Goal: Download file/media

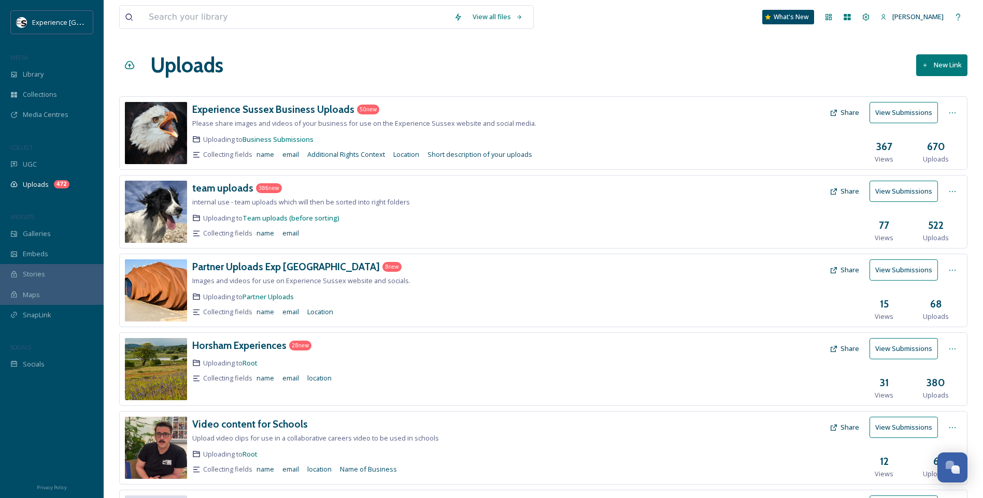
click at [235, 256] on div "Partner Uploads Exp Sussex 8 new Images and videos for use on Experience Sussex…" at bounding box center [543, 291] width 848 height 74
click at [240, 274] on div "Partner Uploads Exp [GEOGRAPHIC_DATA]" at bounding box center [286, 267] width 188 height 15
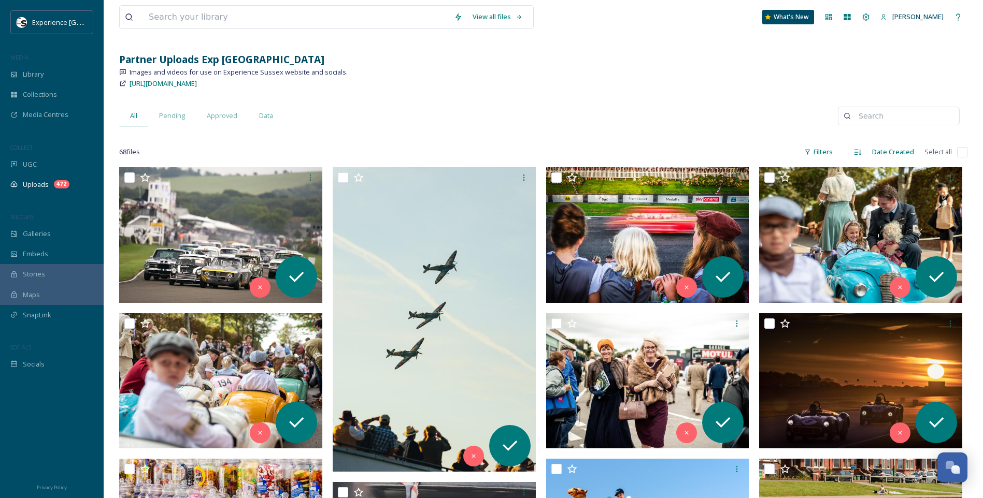
scroll to position [104, 0]
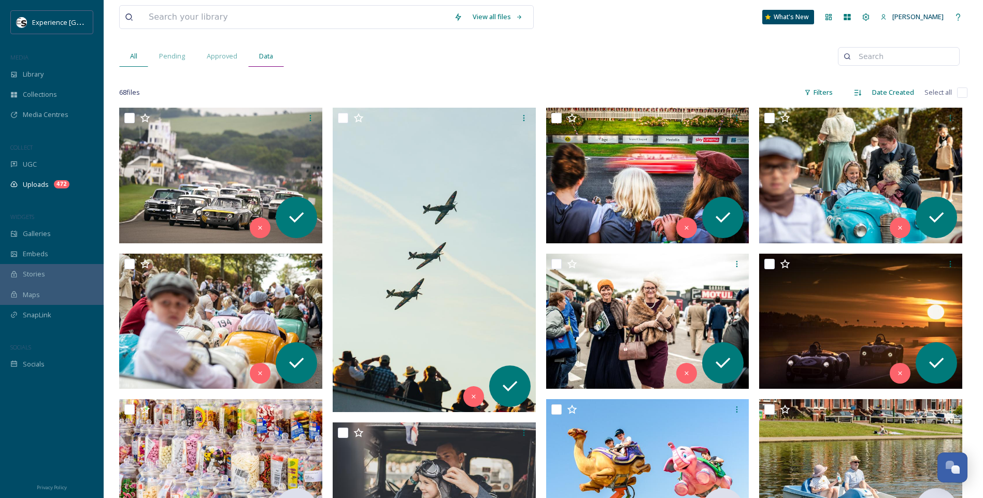
click at [266, 51] on span "Data" at bounding box center [266, 56] width 14 height 10
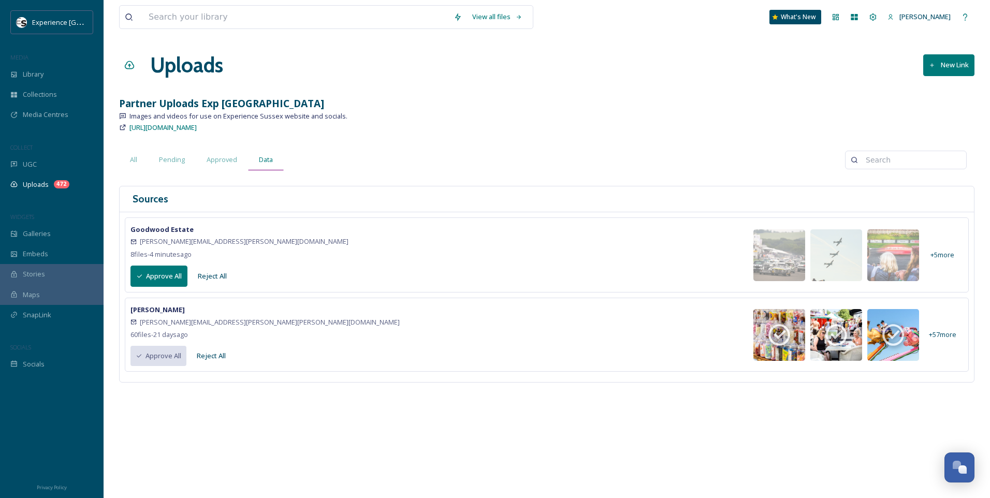
click at [273, 163] on div "Data" at bounding box center [266, 159] width 36 height 21
click at [169, 278] on button "Approve All" at bounding box center [159, 276] width 57 height 21
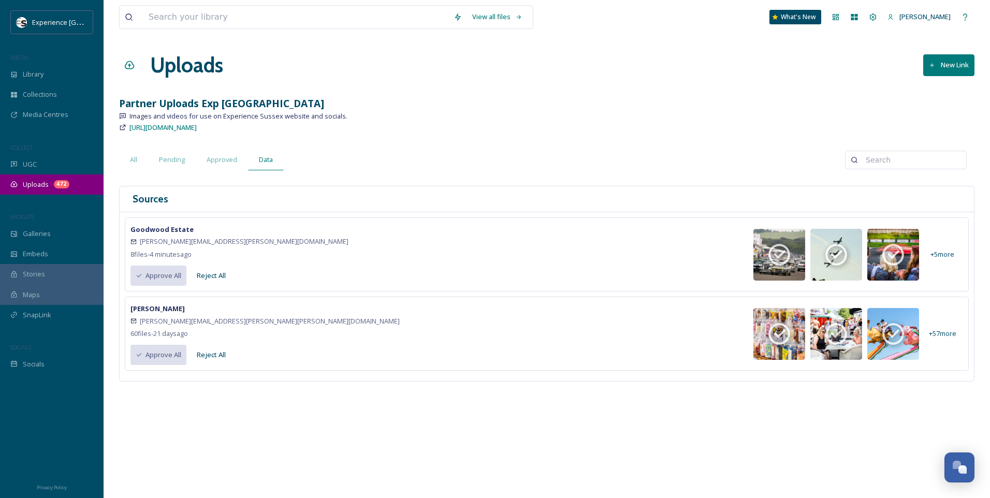
click at [49, 185] on div "Uploads 472" at bounding box center [52, 185] width 104 height 20
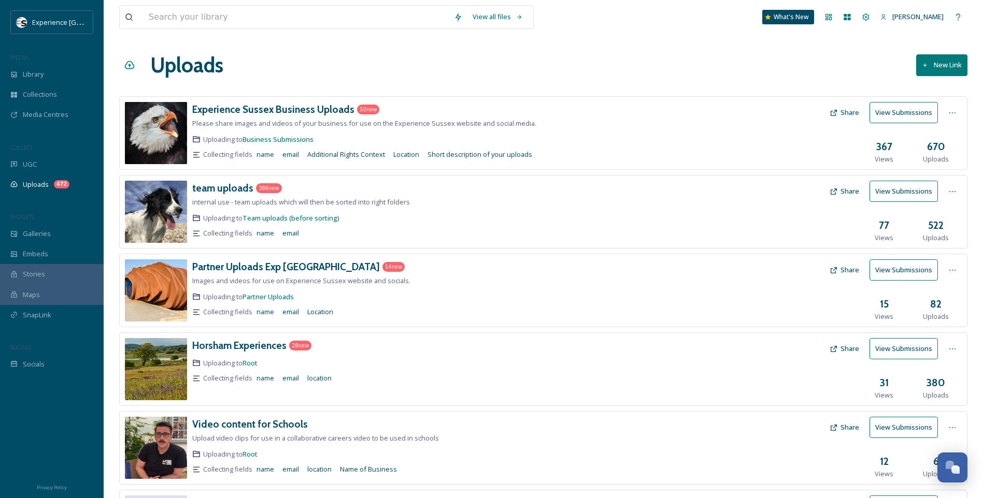
scroll to position [52, 0]
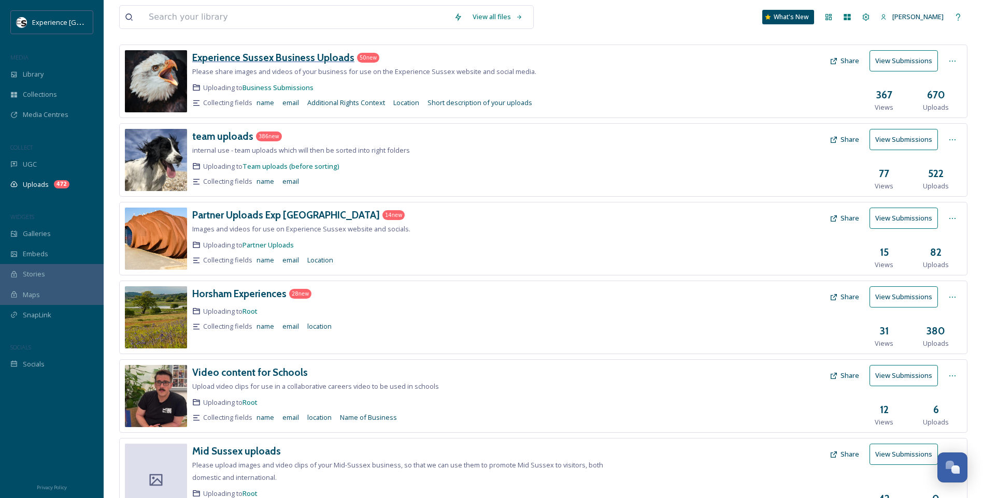
click at [296, 55] on h3 "Experience Sussex Business Uploads" at bounding box center [273, 57] width 162 height 12
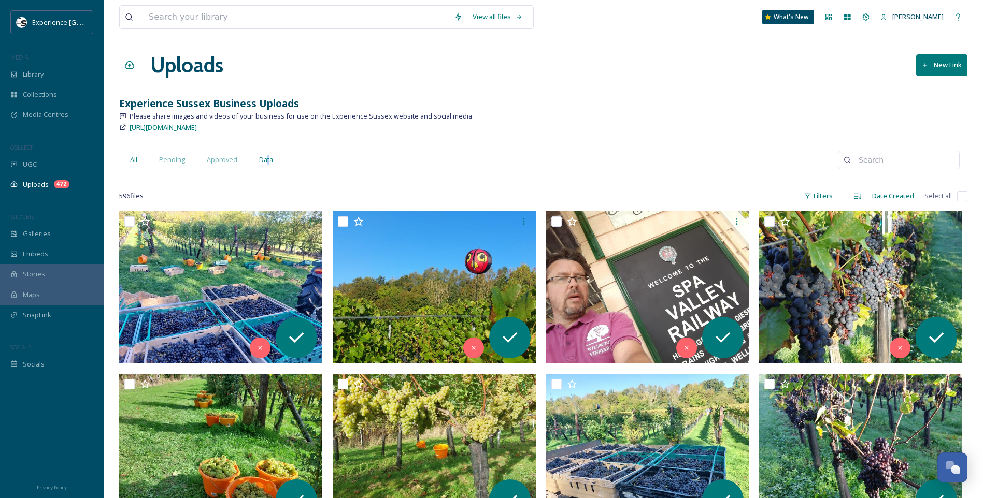
click at [267, 157] on span "Data" at bounding box center [266, 160] width 14 height 10
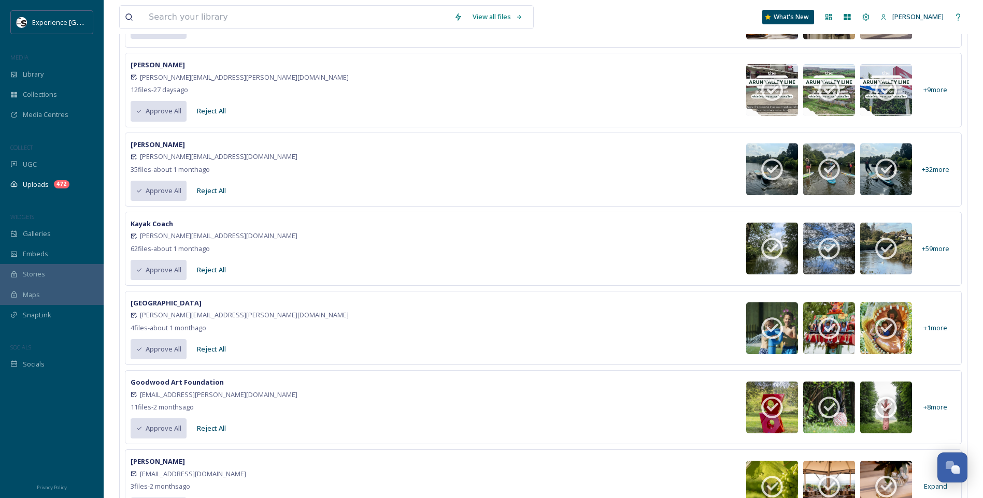
scroll to position [414, 0]
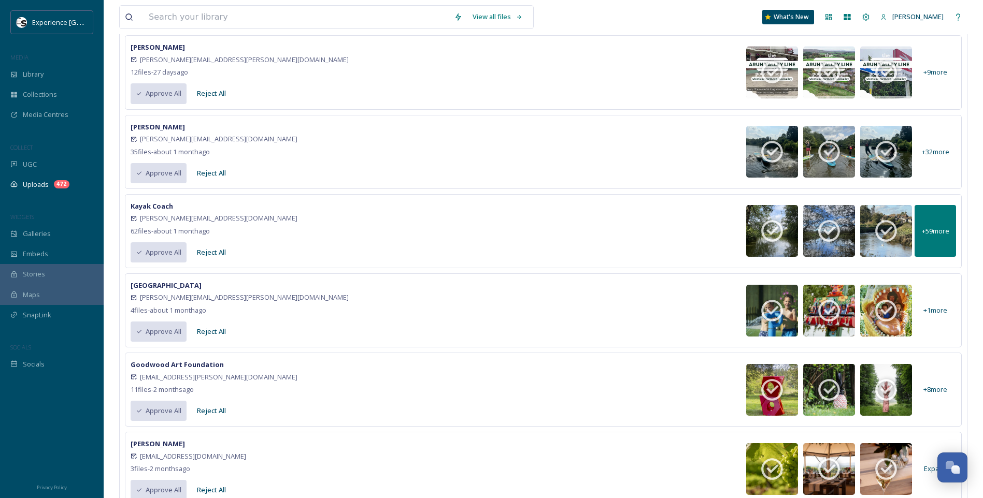
click at [932, 229] on span "+ 59 more" at bounding box center [935, 231] width 27 height 10
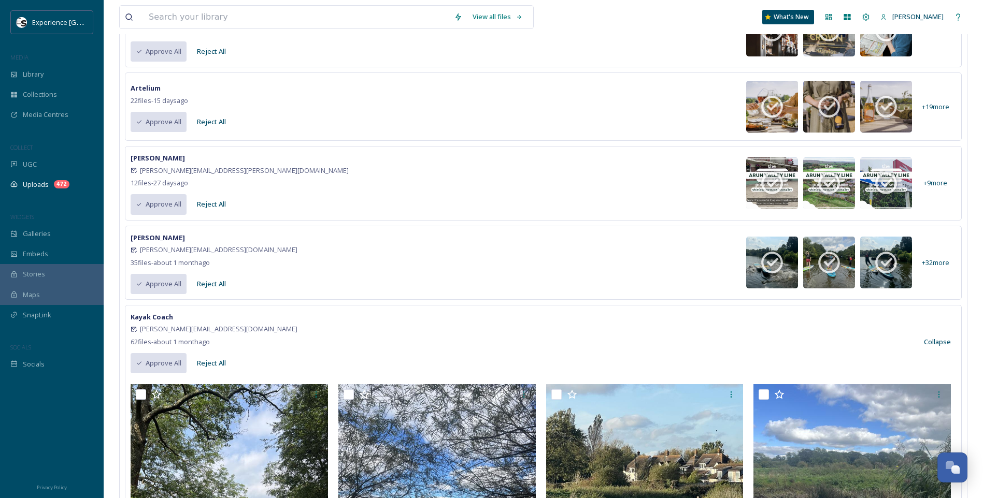
scroll to position [363, 0]
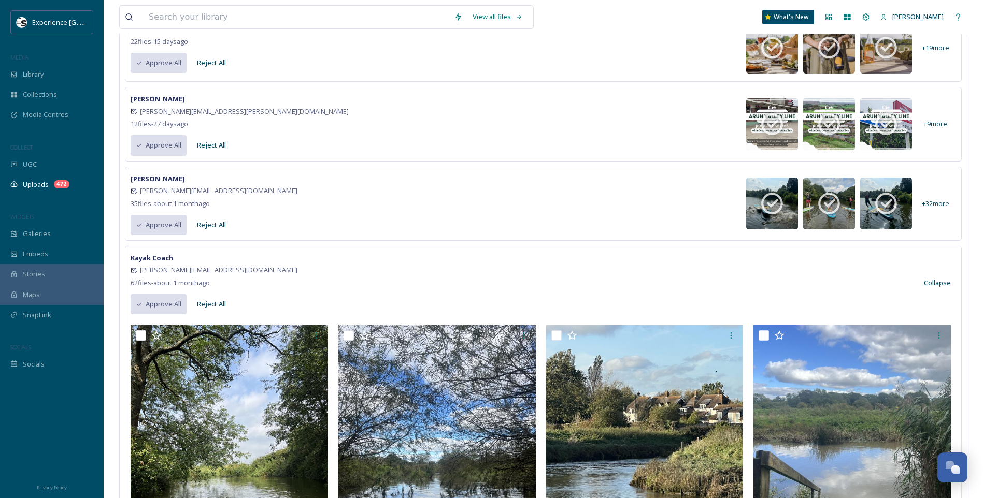
click at [930, 283] on button "Collapse" at bounding box center [936, 283] width 37 height 20
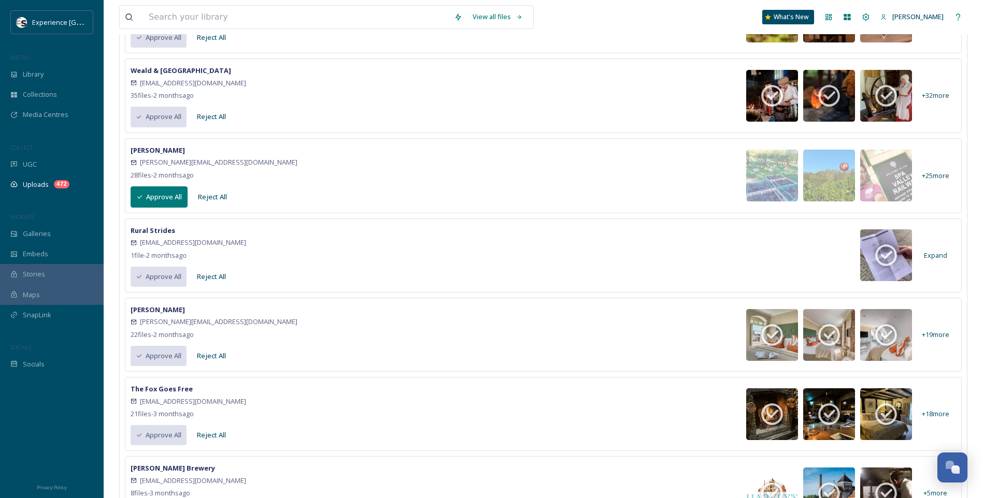
scroll to position [881, 0]
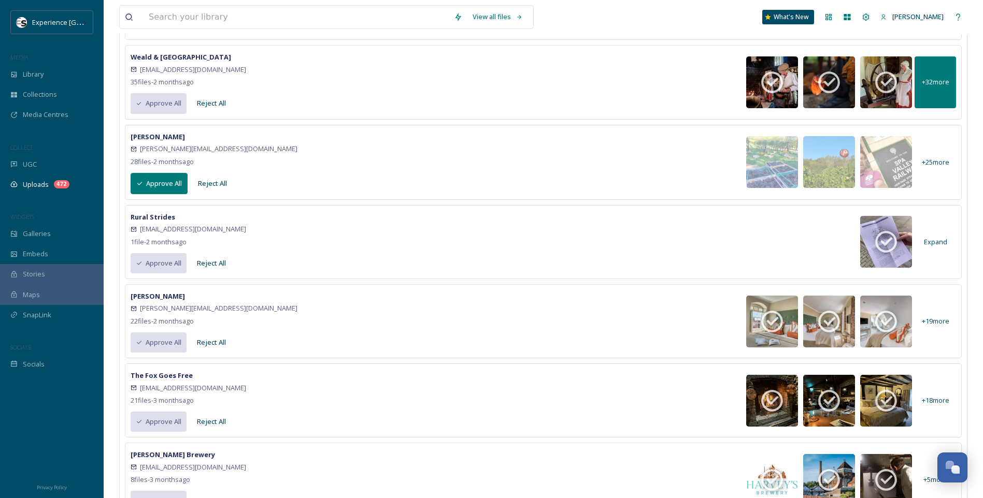
click at [943, 75] on div "+ 32 more" at bounding box center [934, 82] width 41 height 52
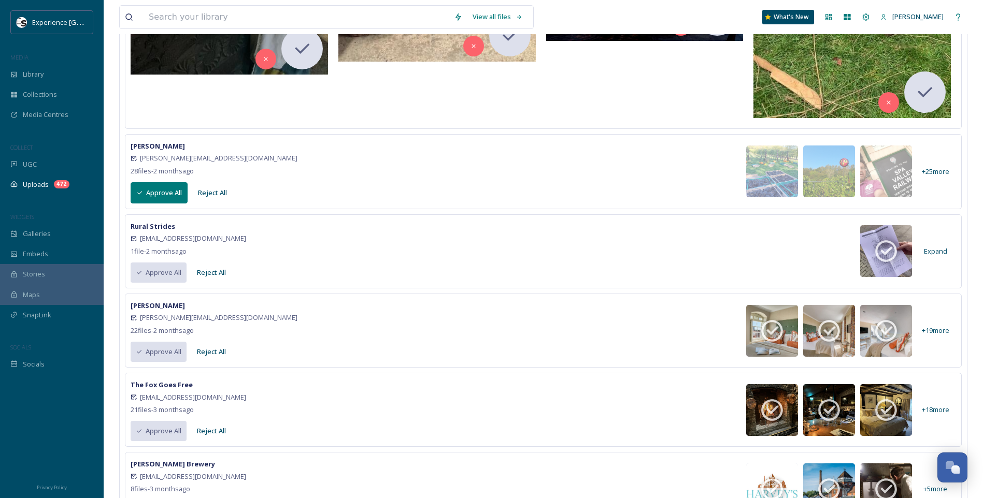
scroll to position [2435, 0]
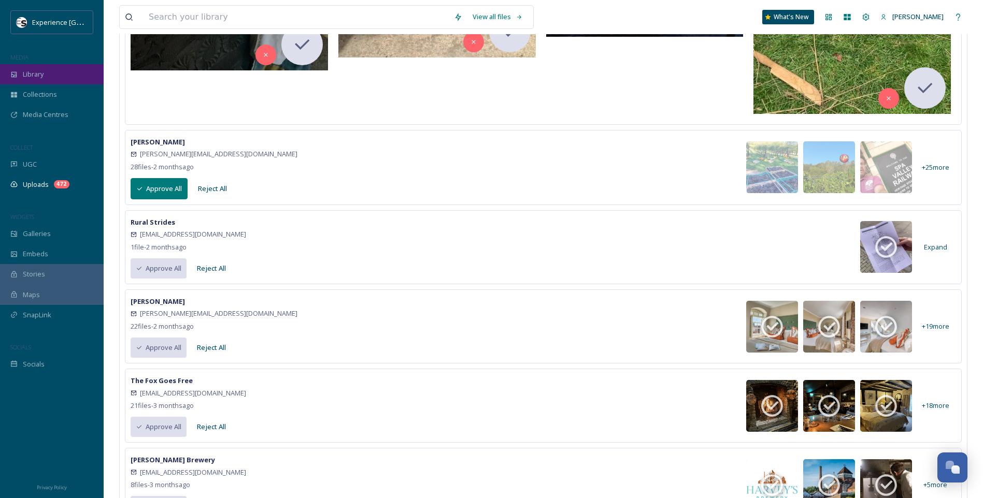
click at [46, 79] on div "Library" at bounding box center [52, 74] width 104 height 20
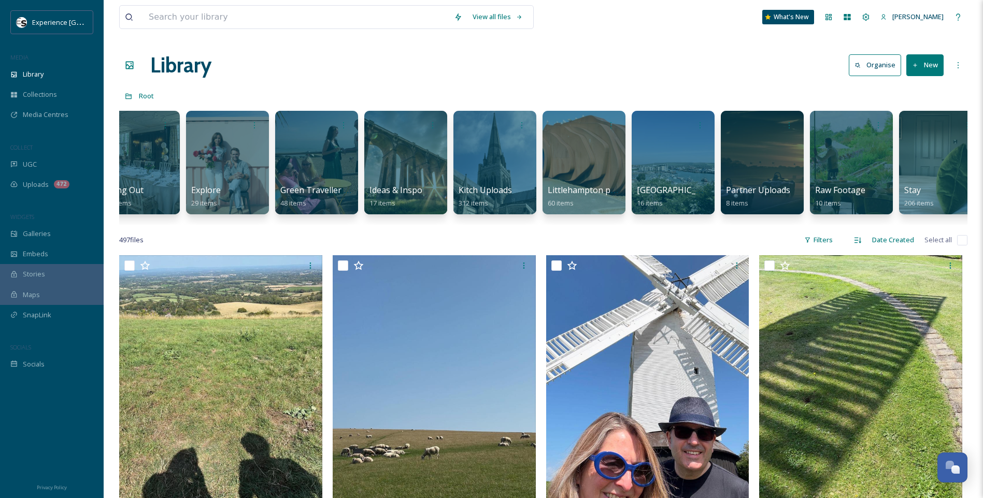
scroll to position [0, 605]
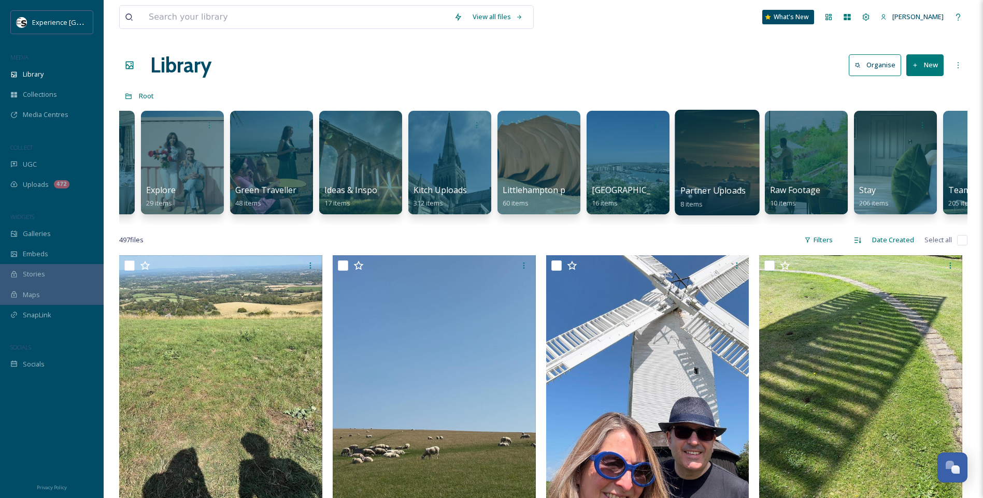
click at [690, 188] on span "Partner Uploads" at bounding box center [712, 190] width 65 height 11
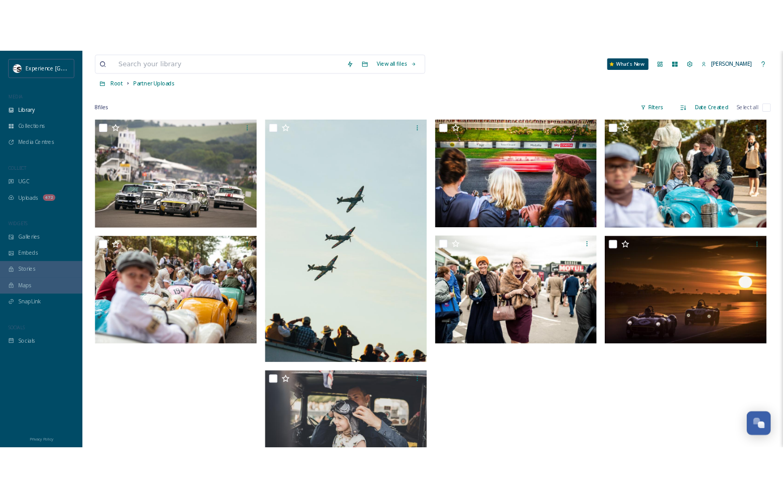
scroll to position [38, 0]
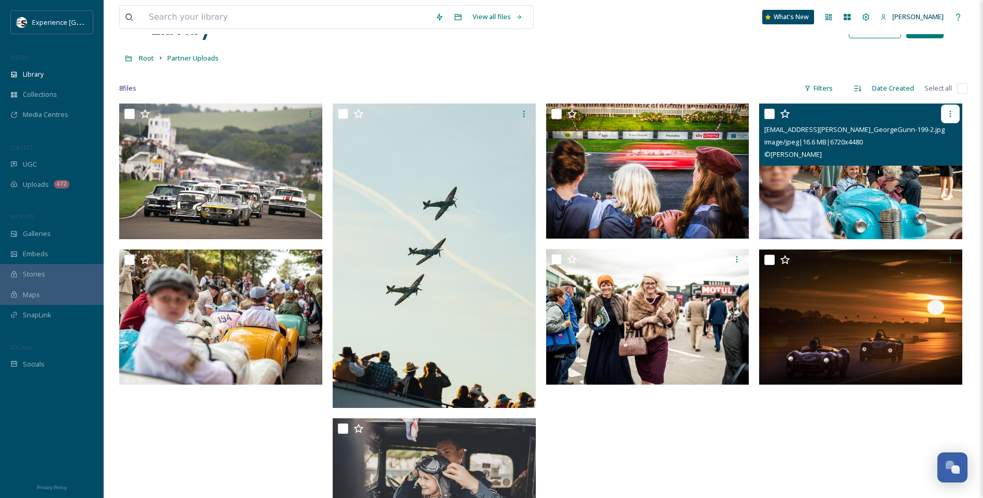
click at [948, 111] on icon at bounding box center [950, 114] width 8 height 8
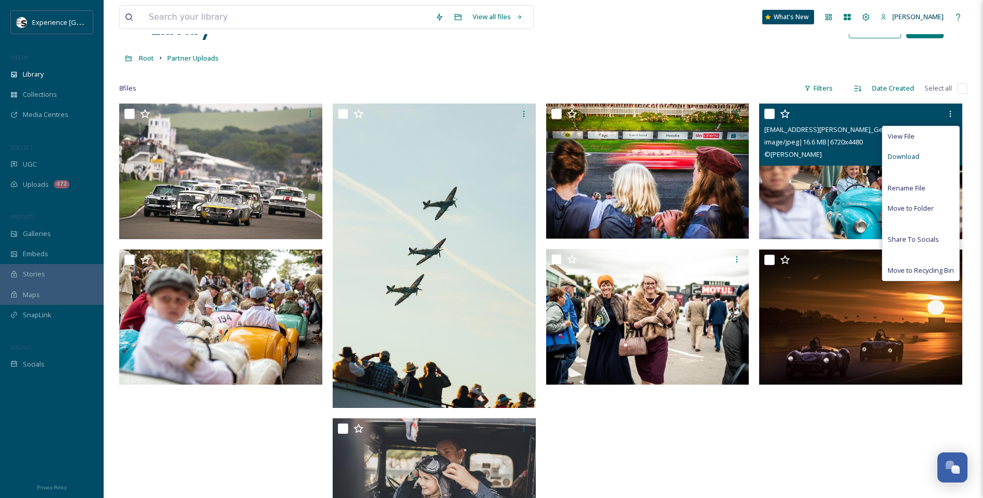
click at [913, 154] on span "Download" at bounding box center [903, 157] width 32 height 10
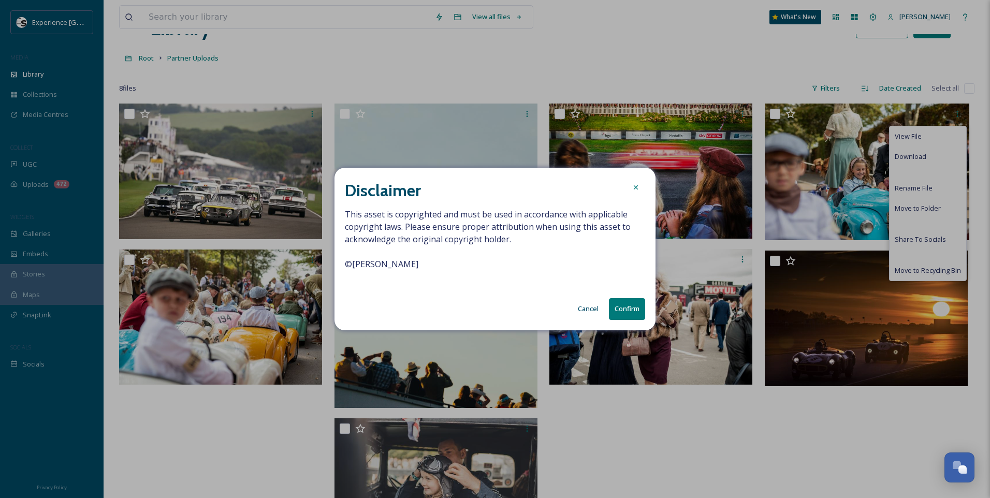
click at [637, 188] on icon at bounding box center [636, 187] width 4 height 4
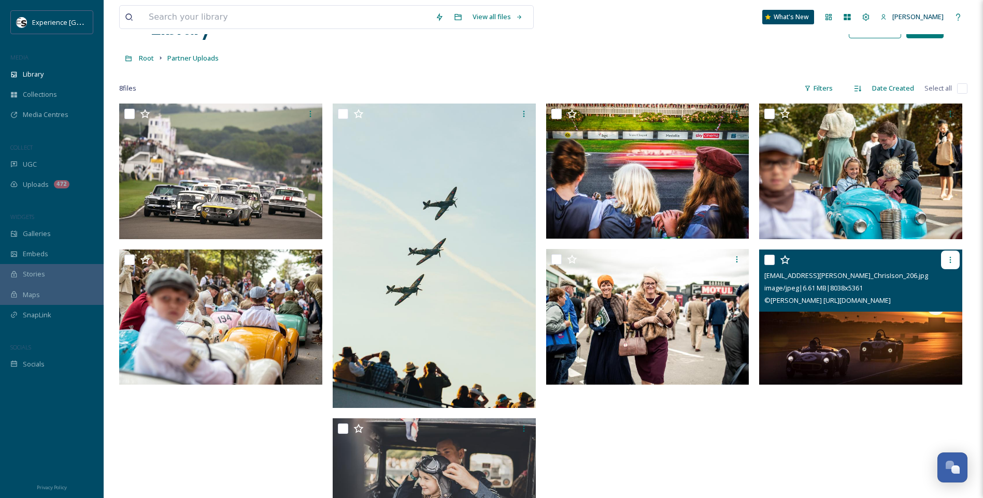
click at [950, 260] on icon at bounding box center [950, 260] width 2 height 6
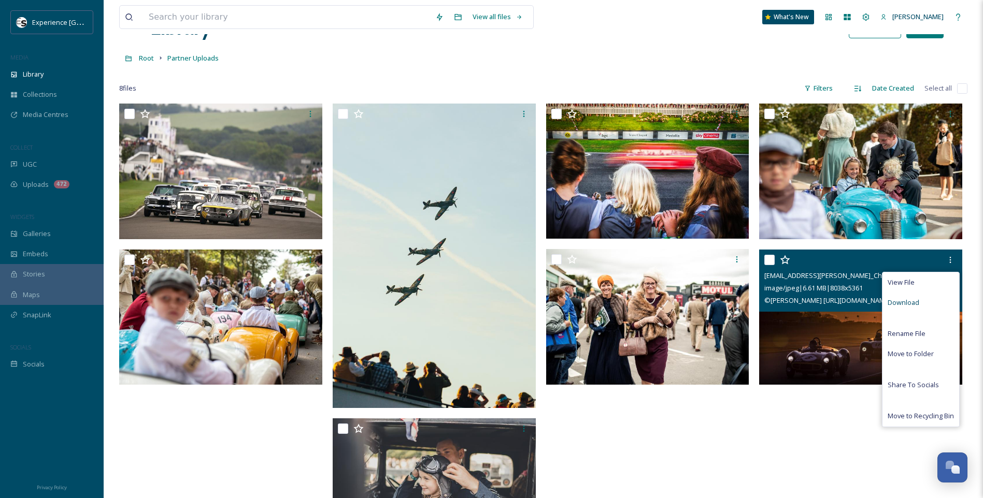
click at [924, 300] on div "Download" at bounding box center [920, 303] width 77 height 20
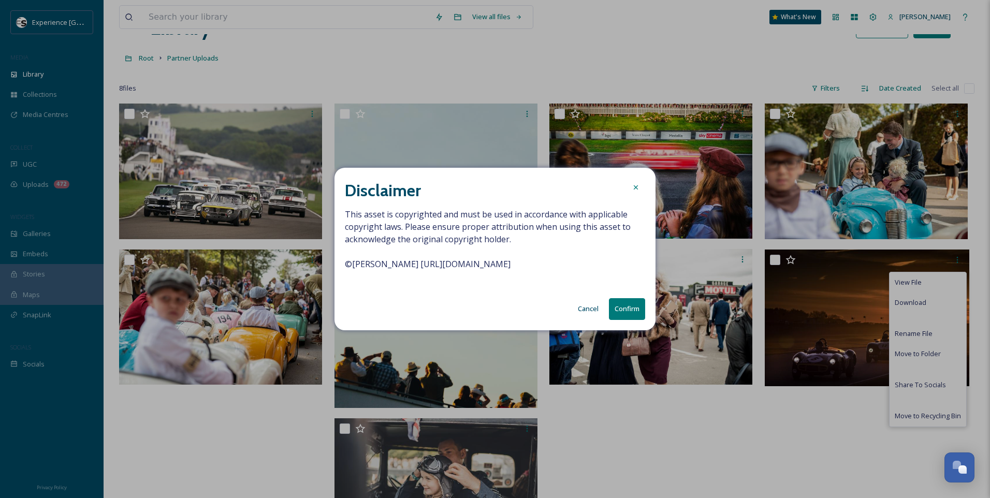
click at [638, 185] on icon at bounding box center [636, 187] width 8 height 8
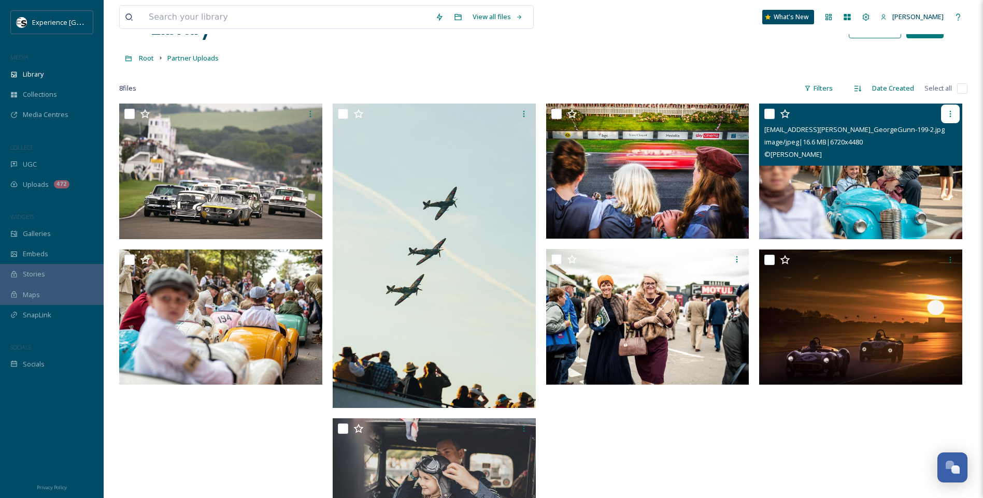
click at [952, 114] on icon at bounding box center [950, 114] width 8 height 8
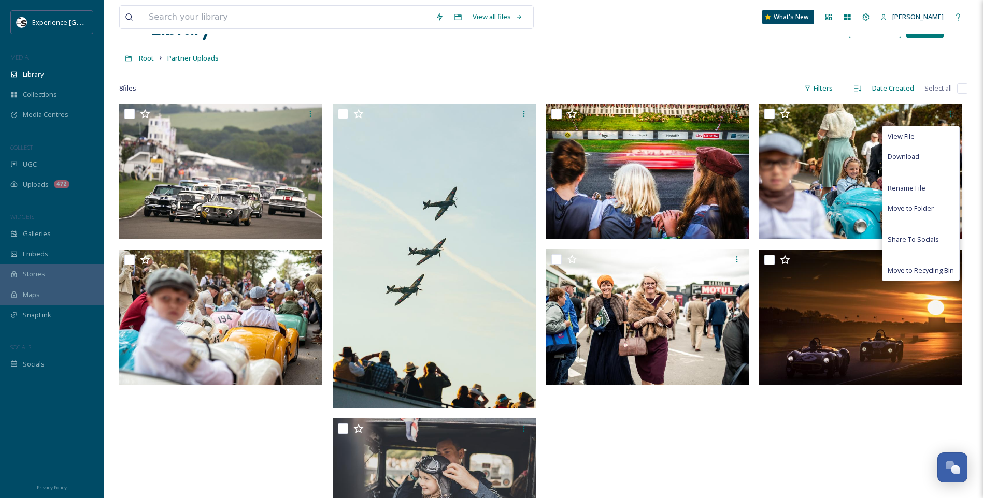
click at [597, 70] on div at bounding box center [543, 73] width 848 height 10
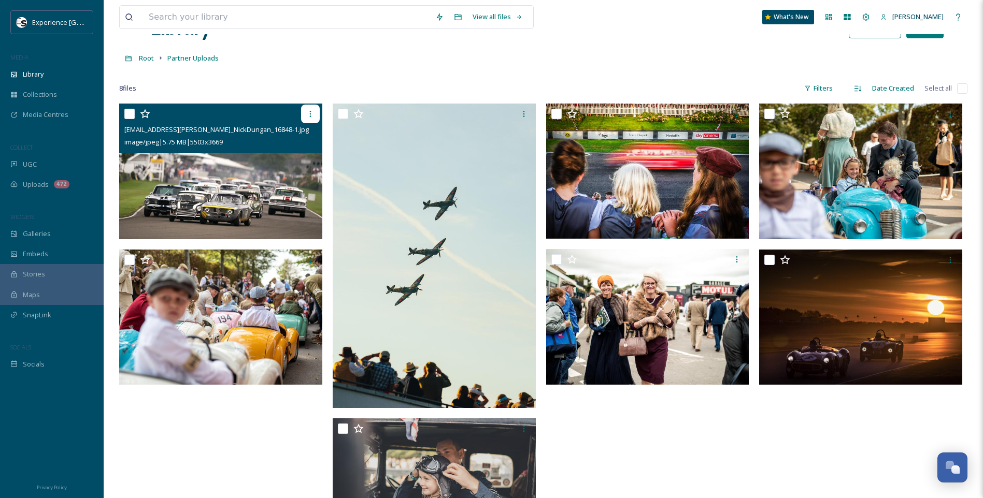
click at [313, 114] on icon at bounding box center [310, 114] width 8 height 8
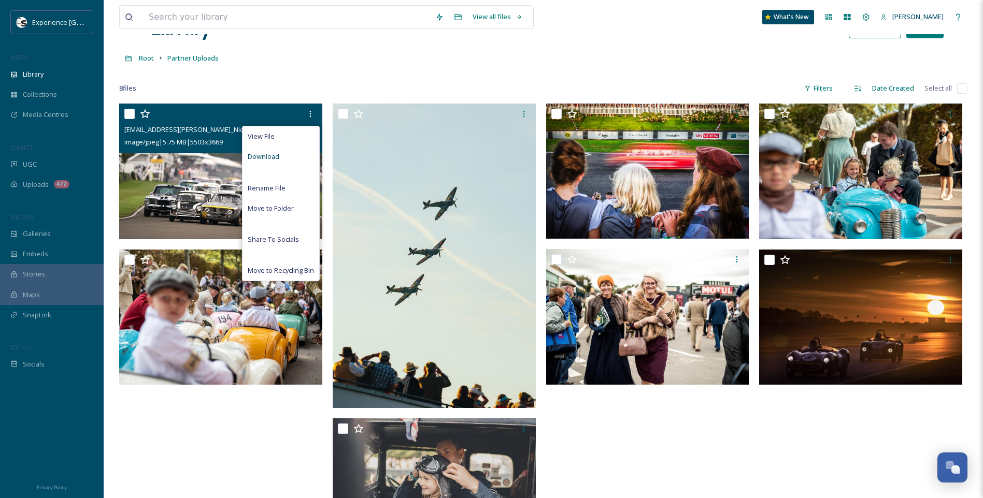
click at [285, 161] on div "Download" at bounding box center [280, 157] width 77 height 20
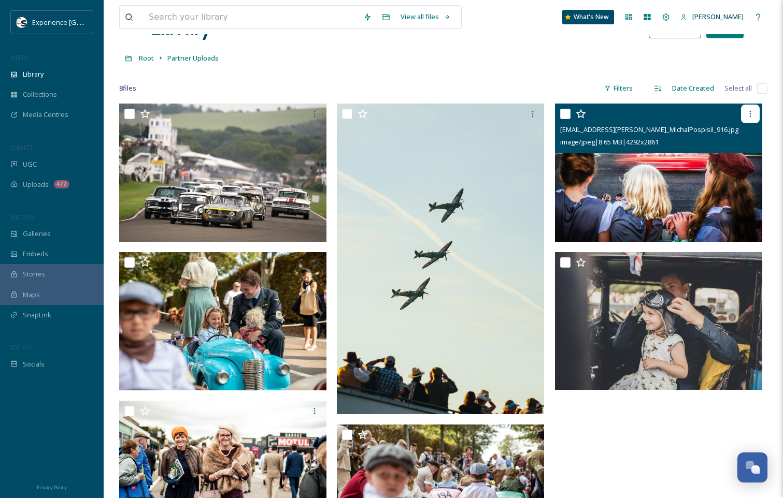
click at [749, 109] on div at bounding box center [750, 114] width 19 height 19
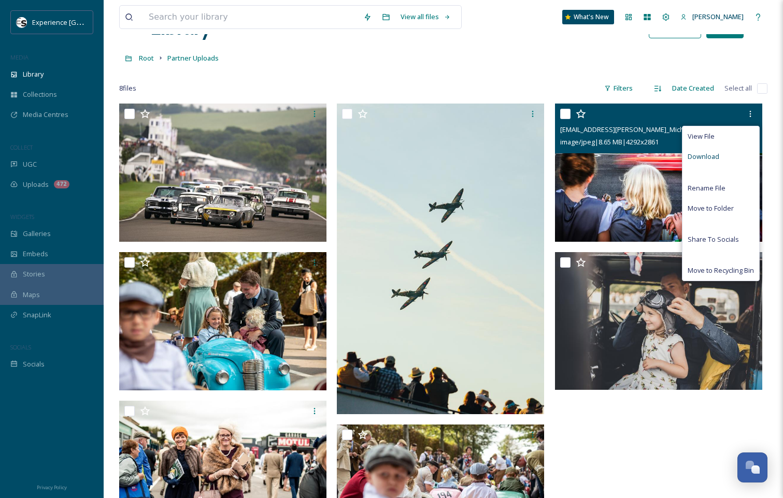
click at [706, 153] on span "Download" at bounding box center [703, 157] width 32 height 10
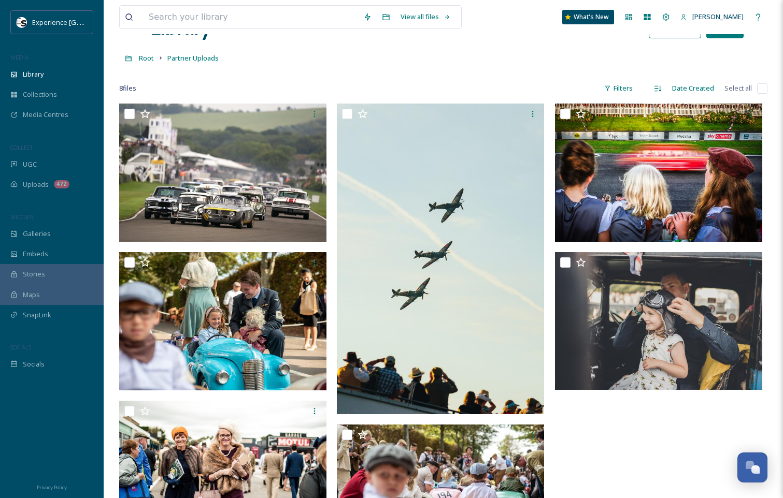
click at [656, 424] on div at bounding box center [661, 410] width 212 height 613
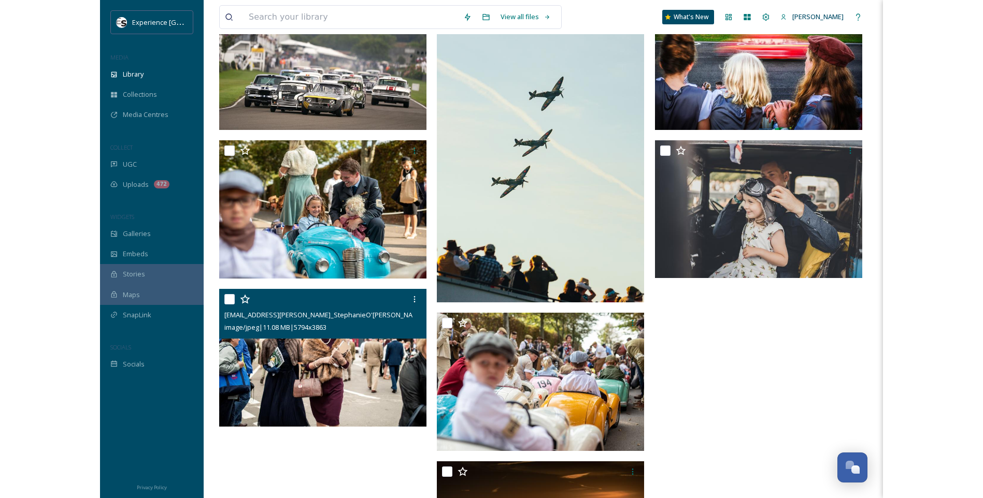
scroll to position [10, 0]
